Goal: Task Accomplishment & Management: Use online tool/utility

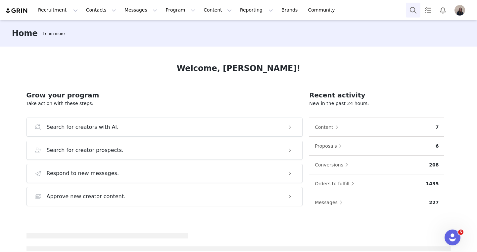
click at [413, 13] on button "Search" at bounding box center [412, 10] width 15 height 15
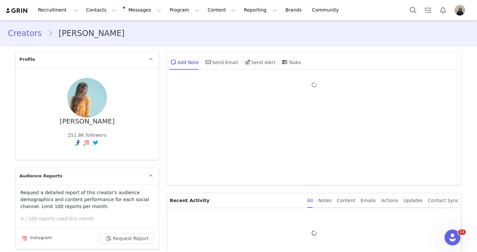
type input "+1 ([GEOGRAPHIC_DATA])"
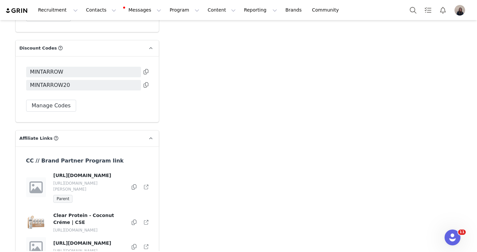
scroll to position [2719, 0]
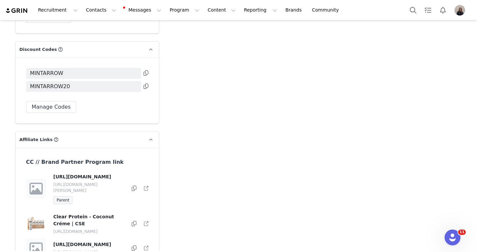
click at [133, 186] on icon at bounding box center [134, 188] width 5 height 5
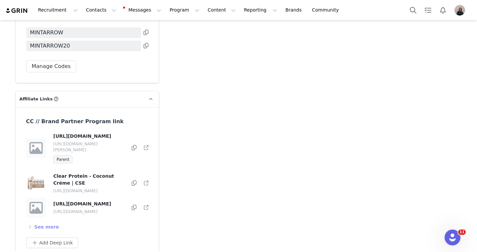
click at [45, 222] on button "See more" at bounding box center [42, 227] width 33 height 11
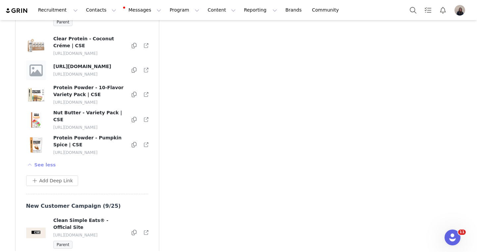
scroll to position [2898, 0]
click at [134, 230] on icon at bounding box center [134, 232] width 5 height 5
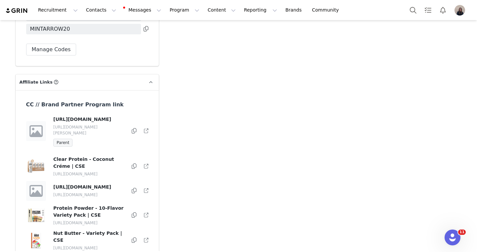
scroll to position [2771, 0]
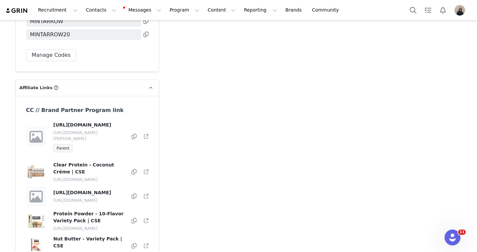
click at [147, 135] on icon at bounding box center [146, 137] width 4 height 4
click at [144, 194] on icon at bounding box center [146, 196] width 4 height 4
click at [407, 10] on button "Search" at bounding box center [412, 10] width 15 height 15
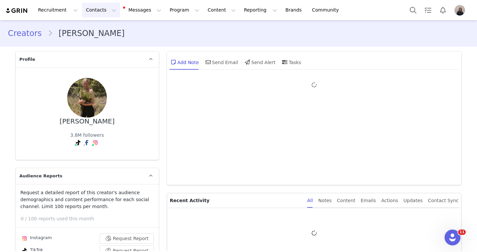
type input "+1 ([GEOGRAPHIC_DATA])"
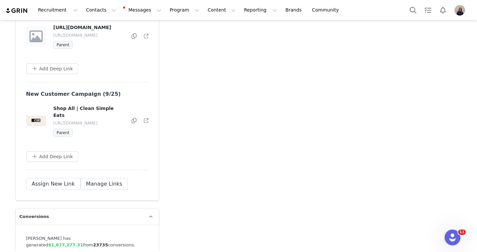
scroll to position [2571, 0]
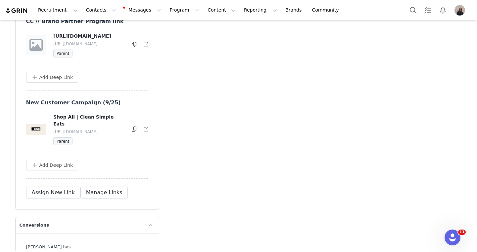
click at [133, 127] on icon at bounding box center [134, 129] width 5 height 5
click at [240, 13] on button "Reporting Reporting" at bounding box center [260, 10] width 41 height 15
click at [235, 42] on p "Report Builder" at bounding box center [245, 41] width 33 height 7
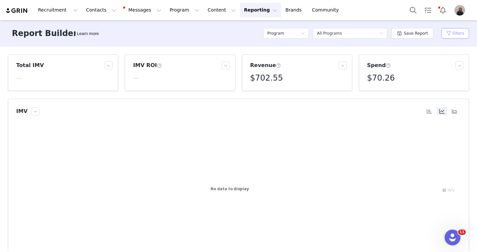
click at [449, 28] on button "Filters" at bounding box center [454, 33] width 27 height 11
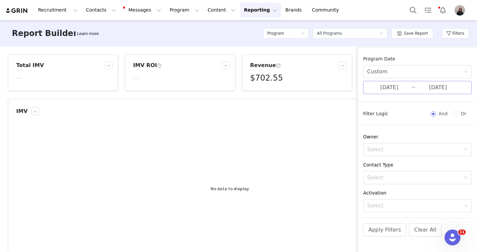
click at [391, 88] on input "09/23/2025" at bounding box center [389, 87] width 44 height 9
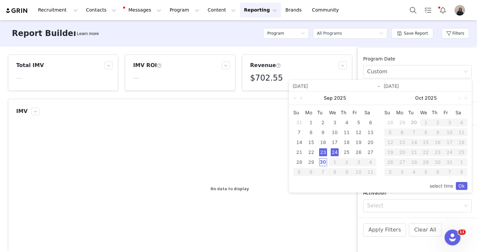
click at [303, 98] on link at bounding box center [302, 98] width 6 height 13
click at [347, 123] on div "1" at bounding box center [346, 123] width 8 height 8
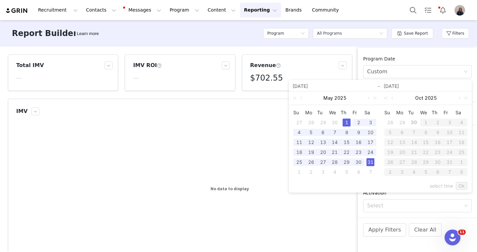
click at [373, 162] on div "31" at bounding box center [370, 162] width 8 height 8
type input "05/01/2025"
type input "05/31/2025"
type input "05/01/2025"
type input "05/31/2025"
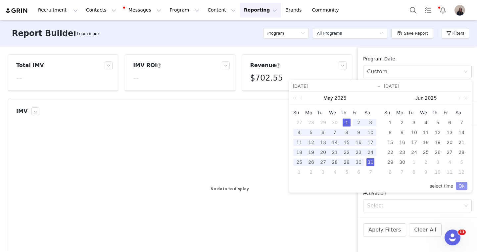
click at [460, 185] on link "Ok" at bounding box center [461, 186] width 12 height 8
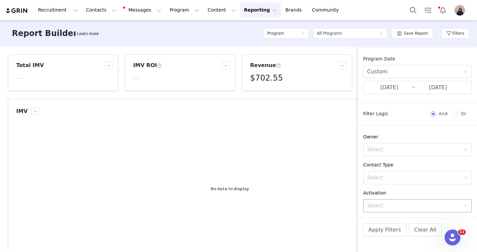
scroll to position [195, 0]
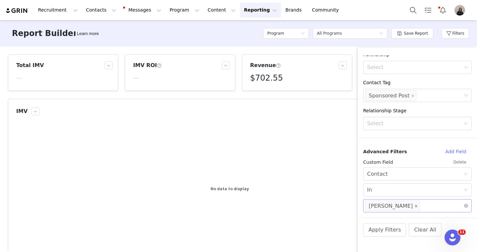
click at [414, 206] on icon "icon: close" at bounding box center [415, 206] width 2 height 2
click at [384, 207] on div "Select" at bounding box center [414, 206] width 95 height 7
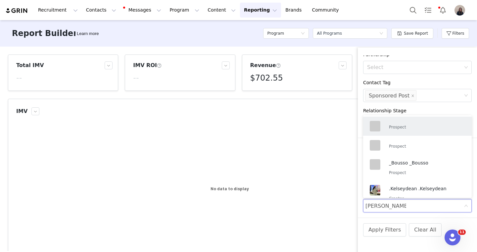
type input "samantha milton"
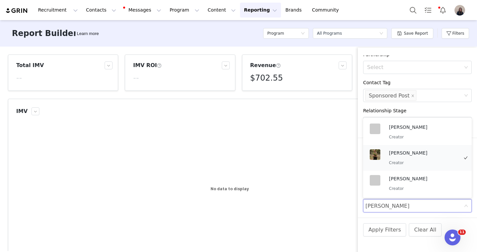
click at [411, 161] on p "Creator" at bounding box center [423, 162] width 69 height 7
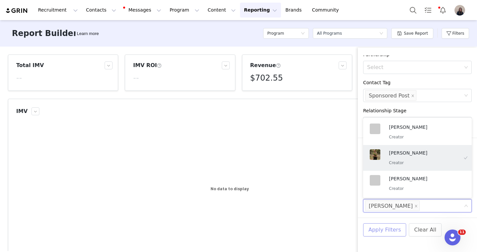
click at [387, 234] on button "Apply Filters" at bounding box center [384, 230] width 43 height 13
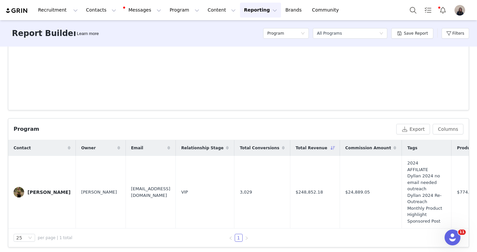
scroll to position [150, 0]
click at [353, 192] on span "$24,889.05" at bounding box center [357, 192] width 24 height 7
copy span "24,889.05"
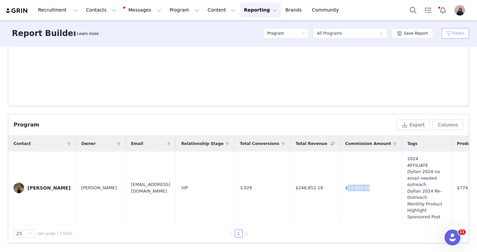
click at [457, 34] on button "Filters" at bounding box center [454, 33] width 27 height 11
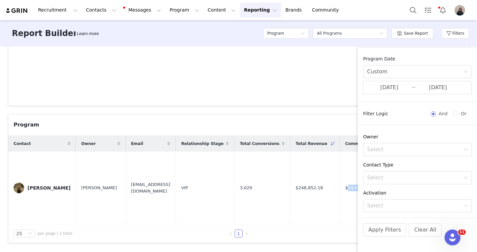
scroll to position [195, 0]
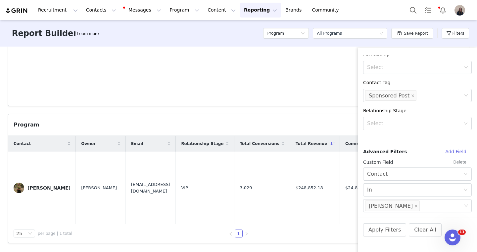
click at [310, 113] on div "Total IMV -- IMV ROI -- Revenue $248.85K Spend $24.96K IMV Created with Highcha…" at bounding box center [238, 149] width 477 height 205
